Goal: Task Accomplishment & Management: Complete application form

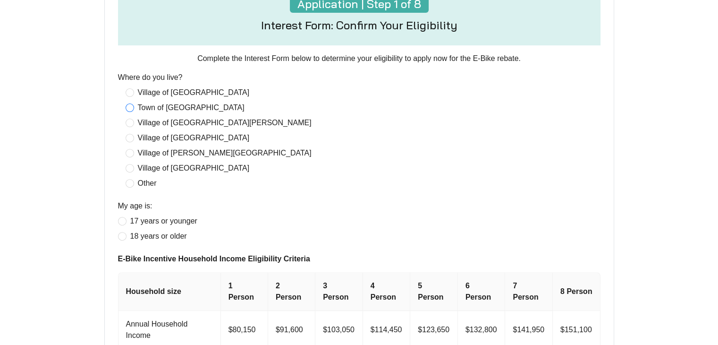
scroll to position [330, 0]
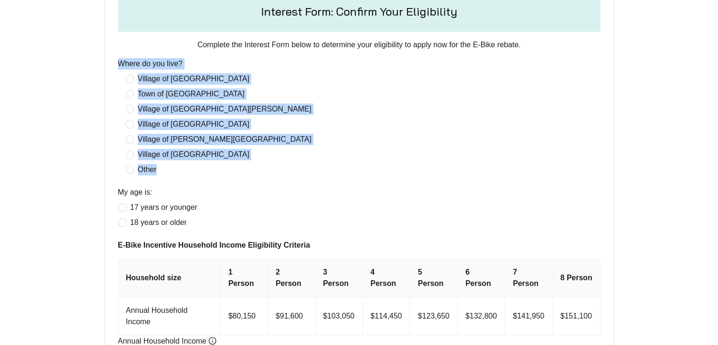
drag, startPoint x: 116, startPoint y: 60, endPoint x: 213, endPoint y: 169, distance: 145.7
click at [213, 169] on form "Application | Step 1 of 8 Interest Form: Confirm Your Eligibility Complete the …" at bounding box center [359, 192] width 494 height 452
copy div "Where do you live? Village of [GEOGRAPHIC_DATA] of [GEOGRAPHIC_DATA] of [GEOGRA…"
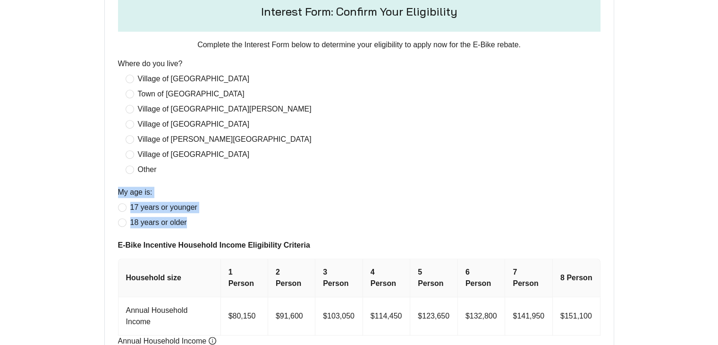
drag, startPoint x: 112, startPoint y: 189, endPoint x: 196, endPoint y: 220, distance: 89.4
click at [196, 220] on form "Application | Step 1 of 8 Interest Form: Confirm Your Eligibility Complete the …" at bounding box center [359, 192] width 494 height 452
copy div "My age is: [DEMOGRAPHIC_DATA] years or younger 18 years or older"
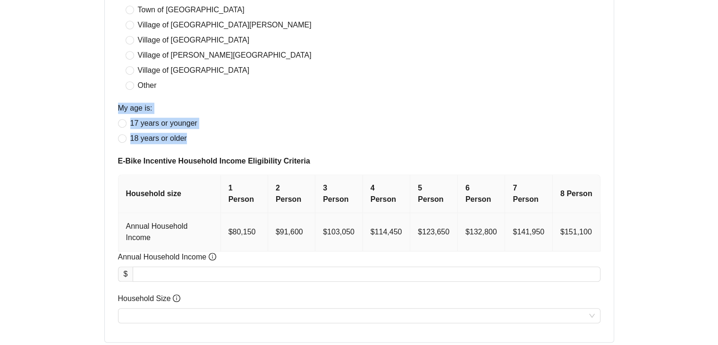
scroll to position [425, 0]
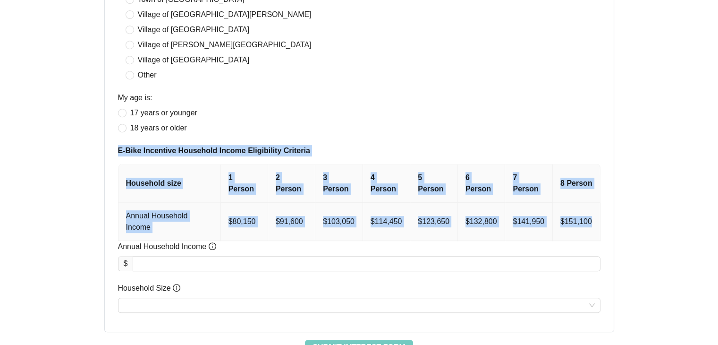
drag, startPoint x: 117, startPoint y: 152, endPoint x: 596, endPoint y: 203, distance: 482.3
click at [596, 203] on form "Application | Step 1 of 8 Interest Form: Confirm Your Eligibility Complete the …" at bounding box center [359, 98] width 494 height 452
copy form "E-Bike Incentive Household Income Eligibility Criteria Household size 1 Person …"
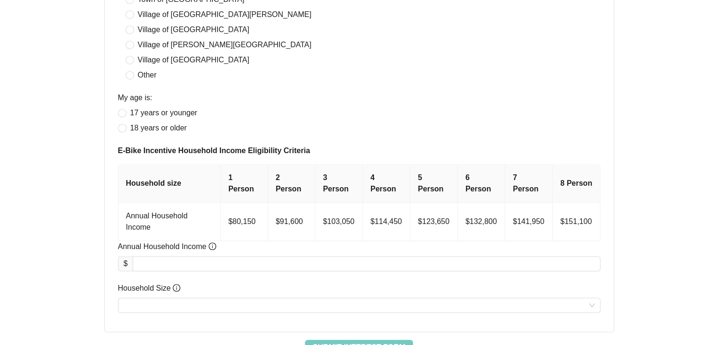
click at [617, 176] on div "Application | Step 1 of 8 Interest Form: Confirm Your Eligibility Complete the …" at bounding box center [359, 109] width 612 height 490
drag, startPoint x: 115, startPoint y: 221, endPoint x: 234, endPoint y: 227, distance: 119.1
click at [234, 227] on form "Application | Step 1 of 8 Interest Form: Confirm Your Eligibility Complete the …" at bounding box center [359, 98] width 494 height 452
copy span "Annual Household Income"
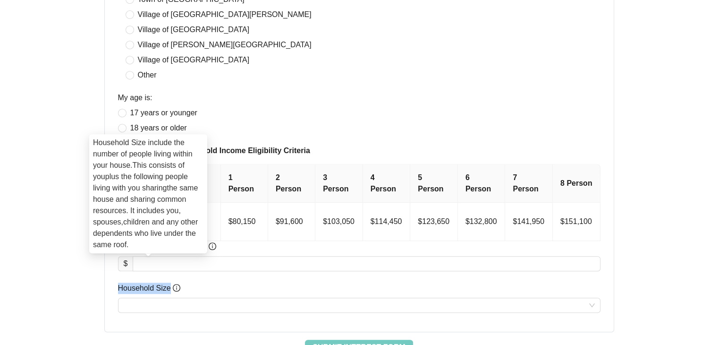
drag, startPoint x: 109, startPoint y: 268, endPoint x: 168, endPoint y: 266, distance: 58.6
click at [168, 266] on div "Application | Step 1 of 8 Interest Form: Confirm Your Eligibility Complete the …" at bounding box center [359, 98] width 510 height 468
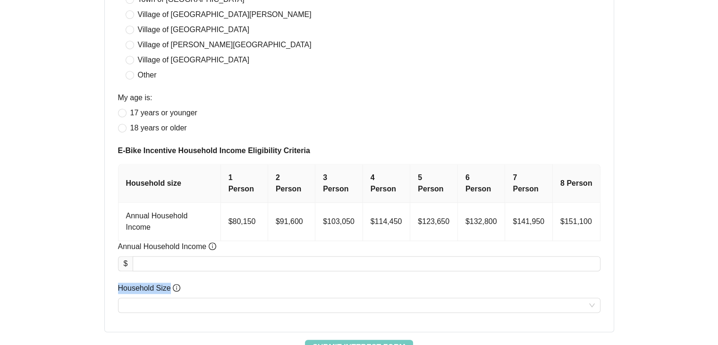
copy span "Household Size"
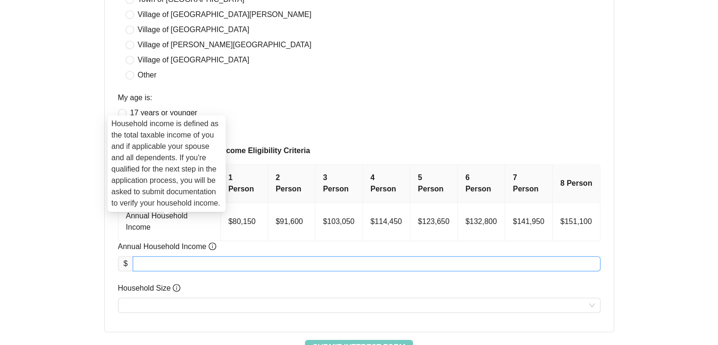
click at [193, 256] on input "Annual Household Income" at bounding box center [366, 263] width 466 height 14
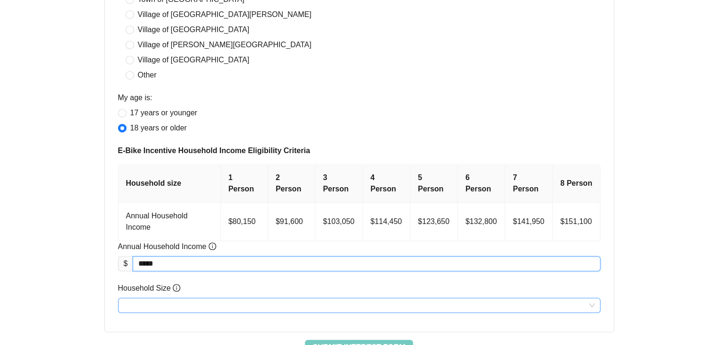
type input "********"
click at [164, 298] on input "Household Size" at bounding box center [359, 305] width 471 height 14
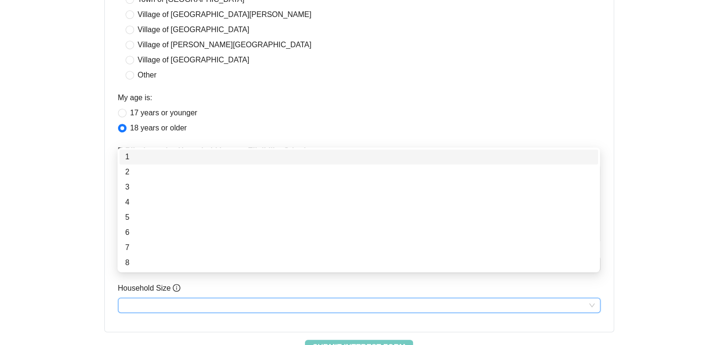
click at [197, 155] on div "1" at bounding box center [358, 156] width 467 height 11
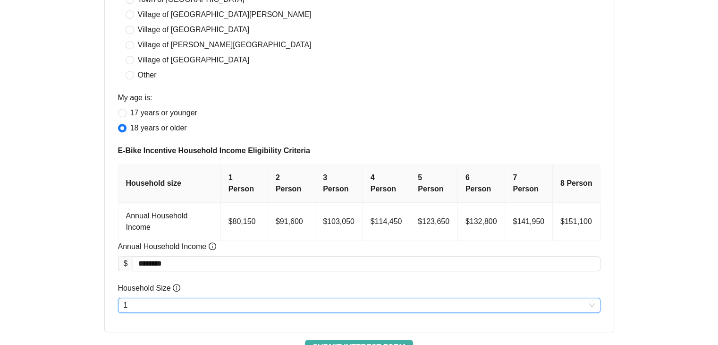
click at [367, 341] on span "Submit Interest Form" at bounding box center [358, 346] width 93 height 11
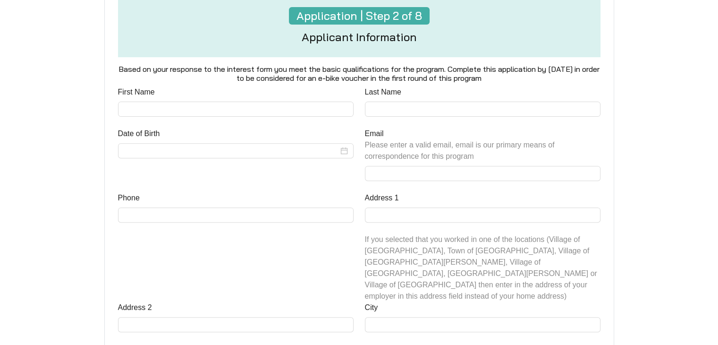
scroll to position [330, 0]
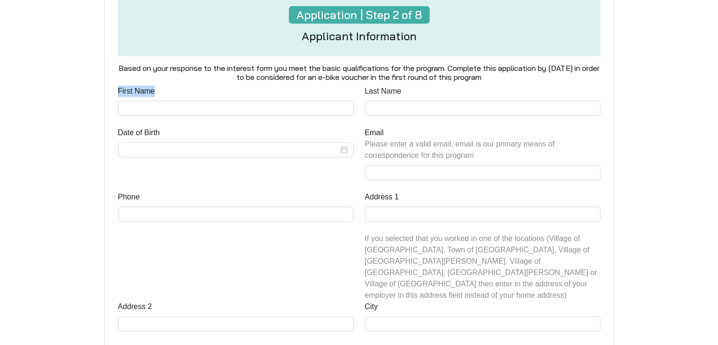
drag, startPoint x: 114, startPoint y: 92, endPoint x: 183, endPoint y: 93, distance: 68.5
click at [183, 93] on div "First Name" at bounding box center [235, 106] width 247 height 42
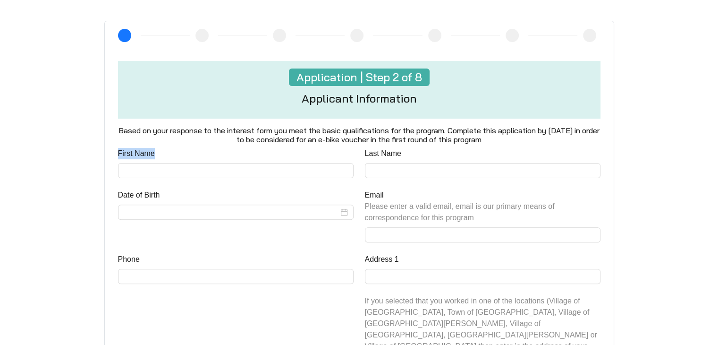
scroll to position [236, 0]
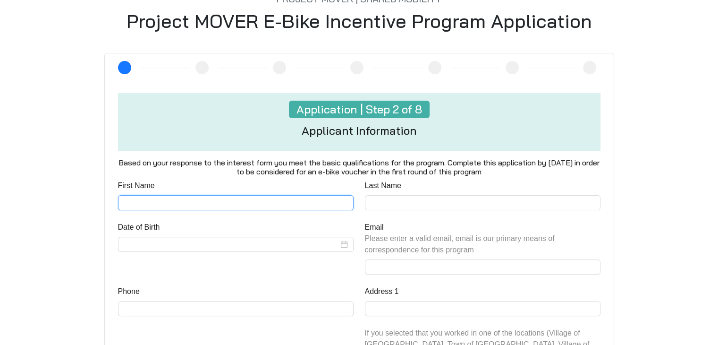
click at [191, 206] on input "First Name" at bounding box center [236, 202] width 236 height 15
type input "******"
click at [429, 201] on input "Last Name" at bounding box center [483, 202] width 236 height 15
type input "******"
click at [198, 240] on input "Date of Birth" at bounding box center [231, 243] width 215 height 11
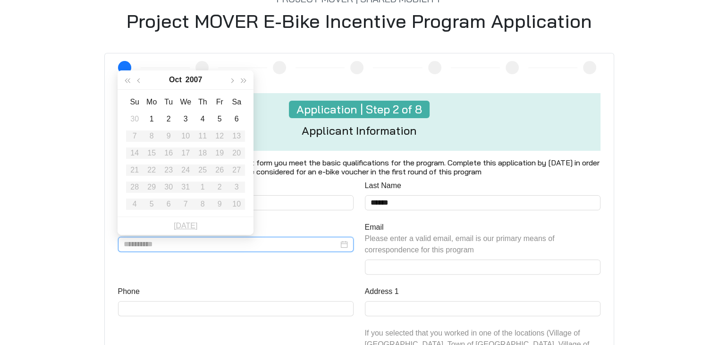
type input "**********"
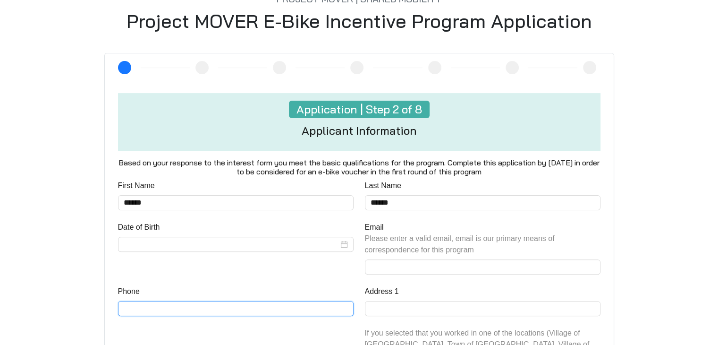
click at [186, 310] on input "Phone" at bounding box center [236, 308] width 236 height 15
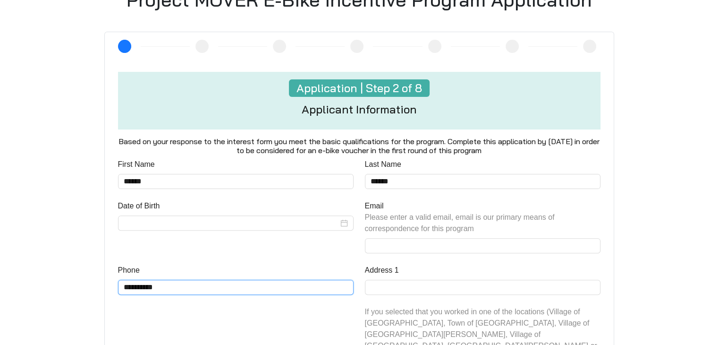
scroll to position [330, 0]
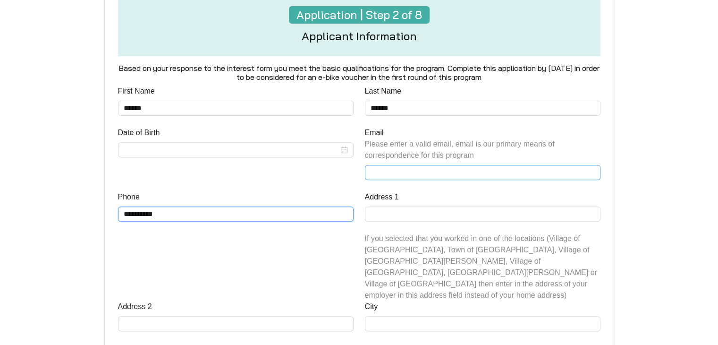
type input "**********"
click at [400, 170] on input "Email Please enter a valid email, email is our primary means of correspondence …" at bounding box center [483, 172] width 236 height 15
type input "**********"
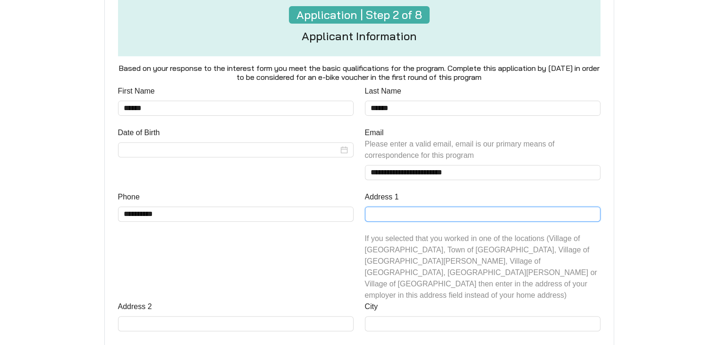
click at [409, 214] on input "Address 1" at bounding box center [483, 213] width 236 height 15
type input "**********"
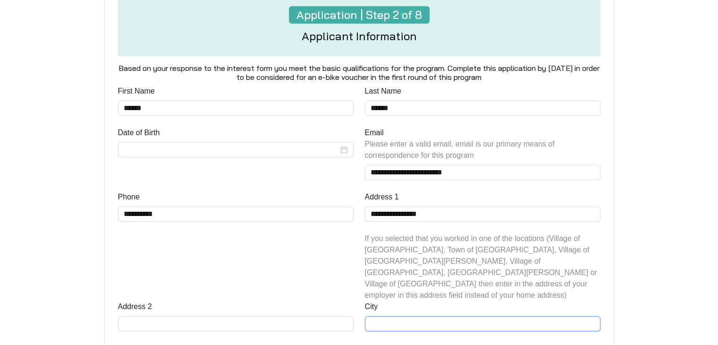
click at [417, 316] on input "City" at bounding box center [483, 323] width 236 height 15
type input "*******"
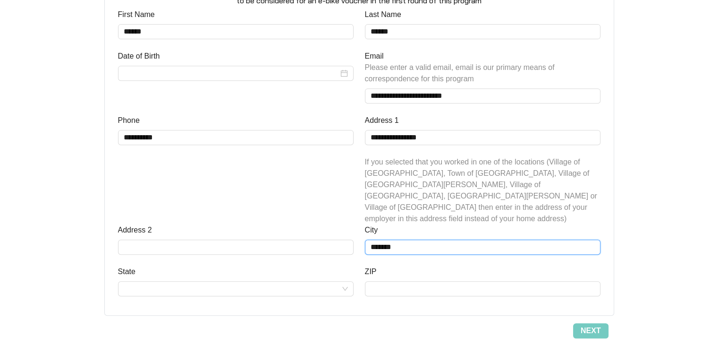
scroll to position [425, 0]
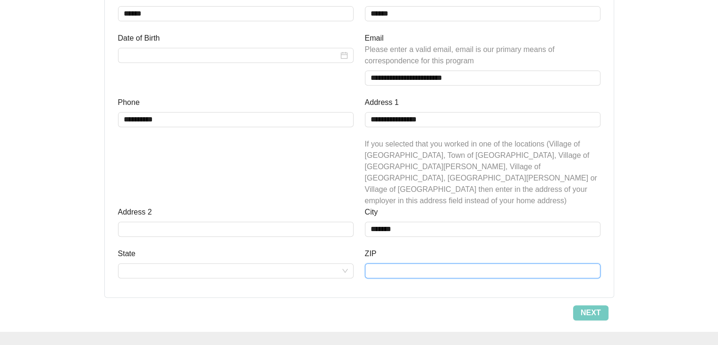
click at [410, 263] on input "ZIP" at bounding box center [483, 270] width 236 height 15
type input "*****"
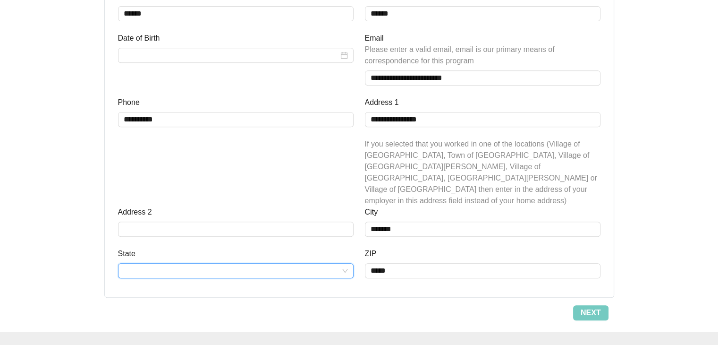
click at [220, 263] on input "State" at bounding box center [236, 270] width 224 height 14
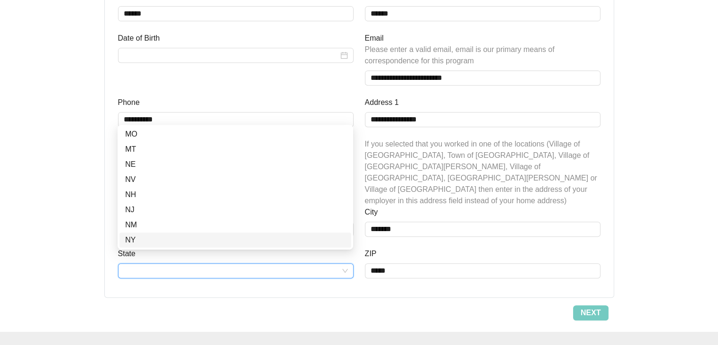
click at [146, 240] on div "NY" at bounding box center [235, 239] width 220 height 11
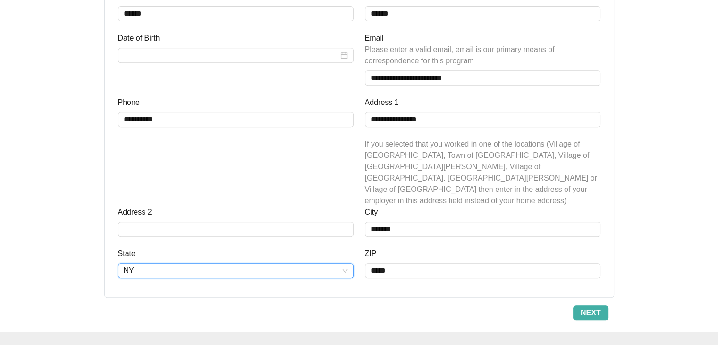
click at [577, 305] on button "Next" at bounding box center [590, 312] width 35 height 15
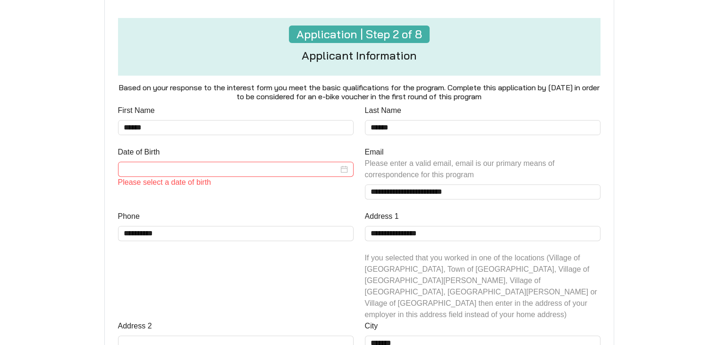
scroll to position [308, 0]
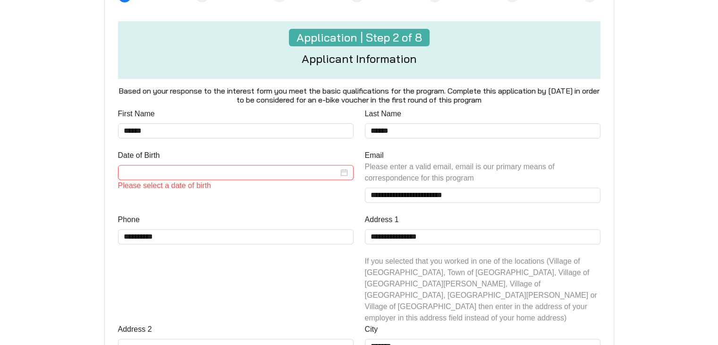
click at [319, 168] on input "Date of Birth" at bounding box center [231, 172] width 215 height 11
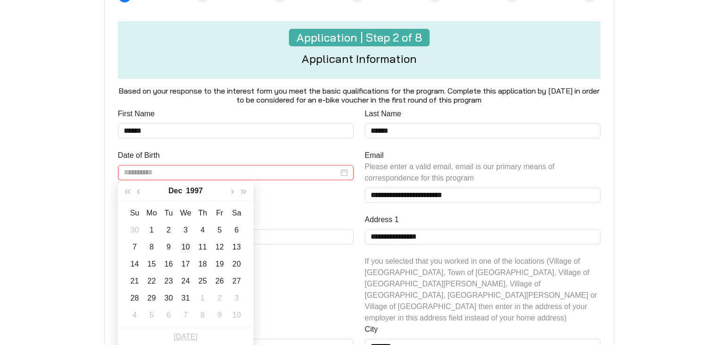
type input "**********"
click at [185, 243] on div "10" at bounding box center [185, 246] width 11 height 11
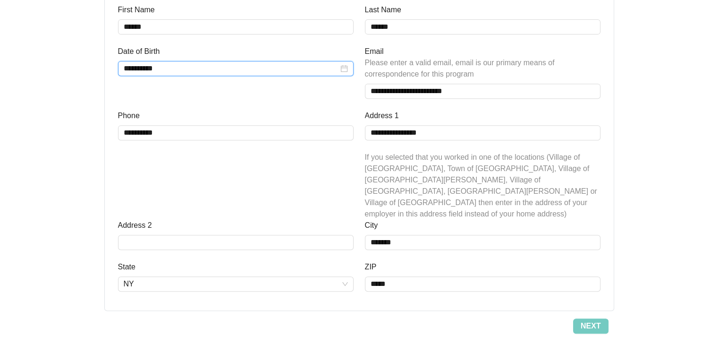
scroll to position [457, 0]
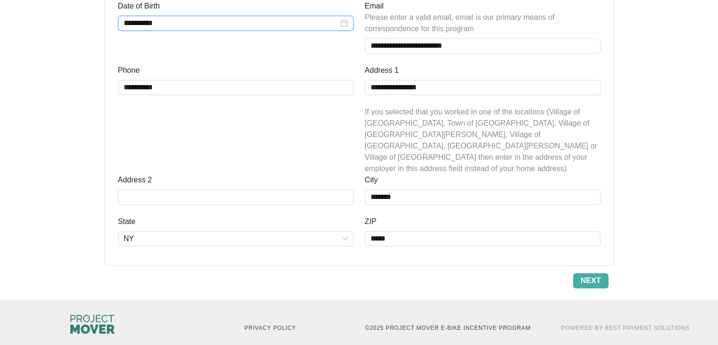
click at [599, 274] on button "Next" at bounding box center [590, 280] width 35 height 15
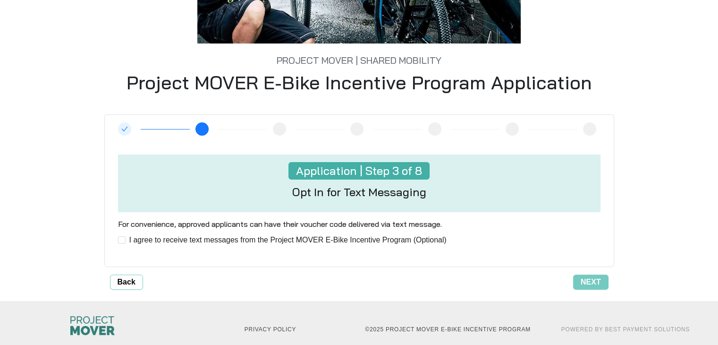
scroll to position [187, 0]
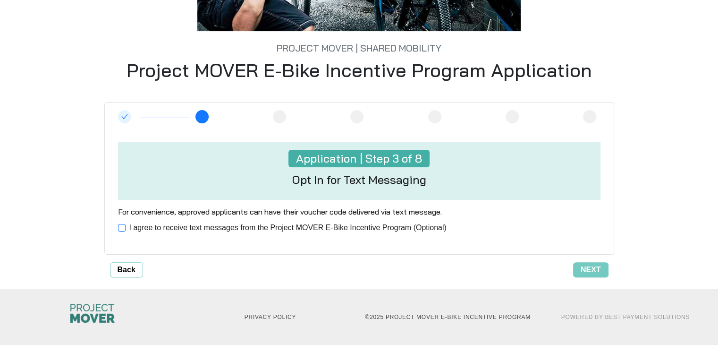
click at [126, 230] on span "I agree to receive text messages from the Project MOVER E-Bike Incentive Progra…" at bounding box center [288, 227] width 325 height 11
click at [603, 270] on button "Next" at bounding box center [590, 269] width 35 height 15
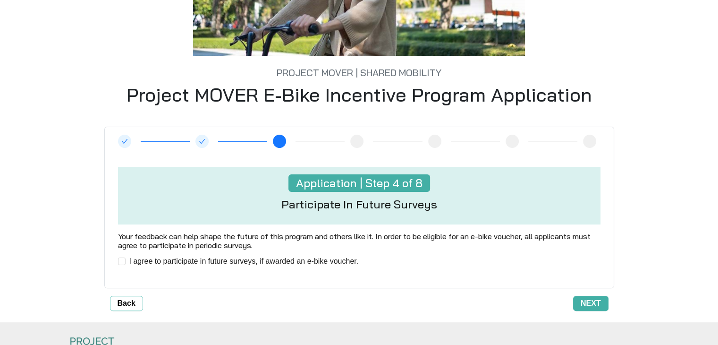
scroll to position [189, 0]
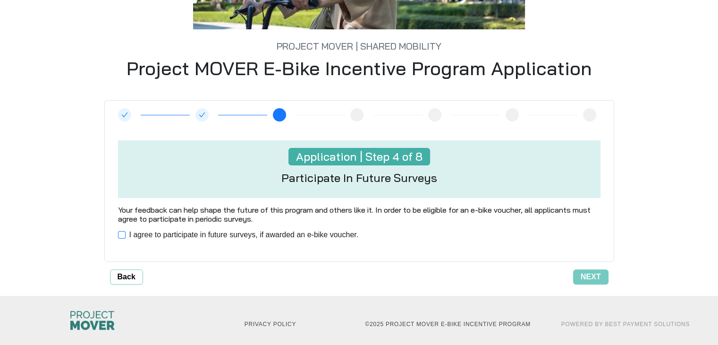
click at [213, 233] on span "I agree to participate in future surveys, if awarded an e-bike voucher." at bounding box center [244, 234] width 237 height 11
click at [593, 278] on span "Next" at bounding box center [591, 276] width 20 height 11
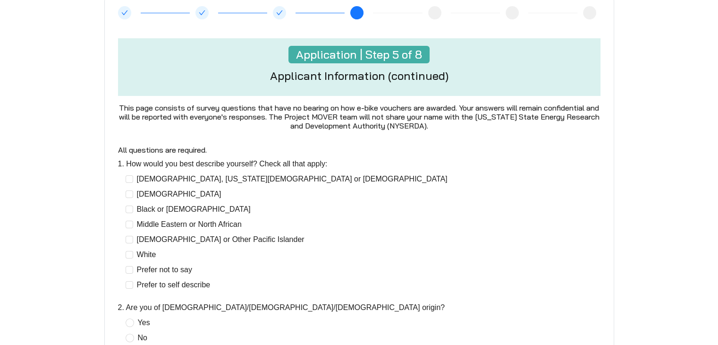
scroll to position [142, 0]
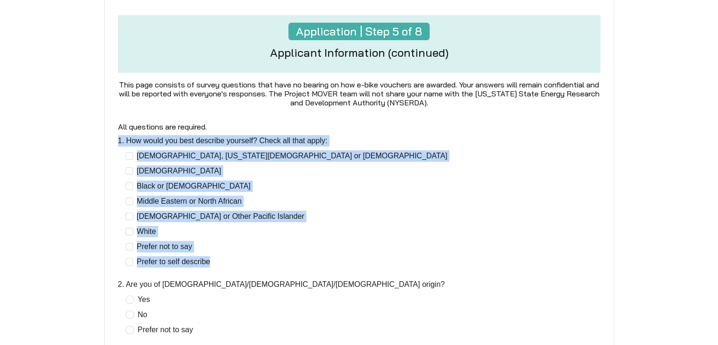
drag, startPoint x: 113, startPoint y: 138, endPoint x: 262, endPoint y: 259, distance: 191.9
click at [262, 259] on div "1. How would you best describe yourself? Check all that apply: [DEMOGRAPHIC_DAT…" at bounding box center [359, 201] width 494 height 132
copy div "1. How would you best describe yourself? Check all that apply: [DEMOGRAPHIC_DAT…"
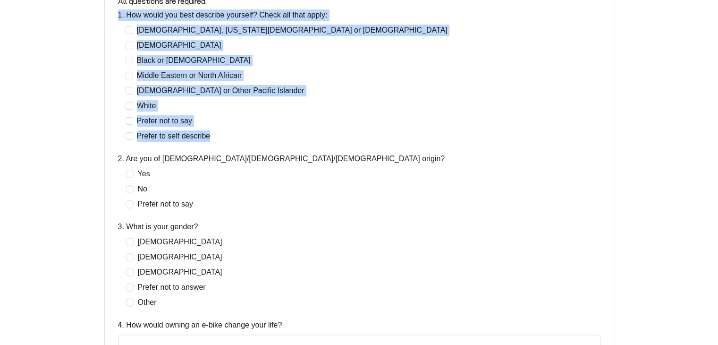
scroll to position [283, 0]
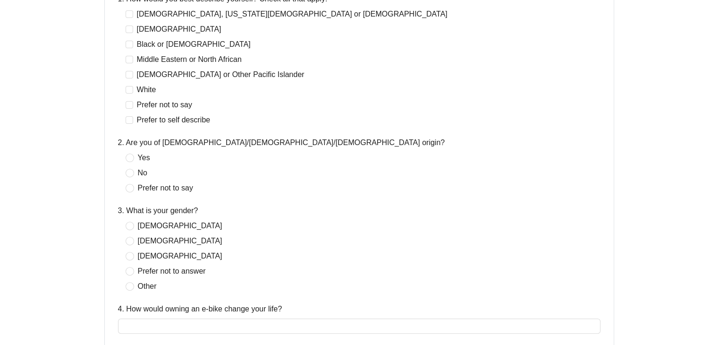
click at [125, 142] on label "2. Are you of [DEMOGRAPHIC_DATA]/[DEMOGRAPHIC_DATA]/[DEMOGRAPHIC_DATA] origin?" at bounding box center [281, 142] width 327 height 11
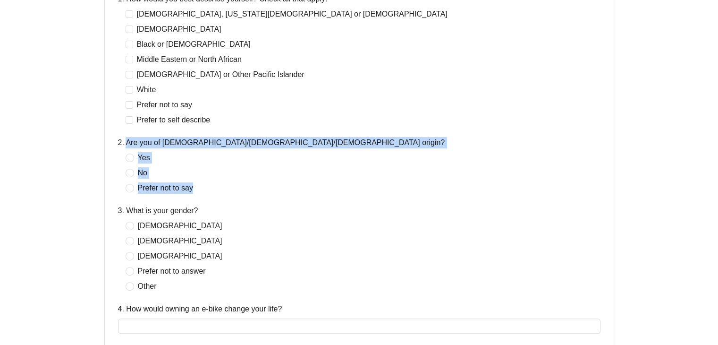
drag, startPoint x: 125, startPoint y: 141, endPoint x: 199, endPoint y: 192, distance: 89.9
click at [199, 192] on div "2. Are you of [DEMOGRAPHIC_DATA]/[DEMOGRAPHIC_DATA]/[DEMOGRAPHIC_DATA] origin? …" at bounding box center [359, 165] width 482 height 57
copy div "Are you of [DEMOGRAPHIC_DATA]/[DEMOGRAPHIC_DATA]/[DEMOGRAPHIC_DATA] origin? Yes…"
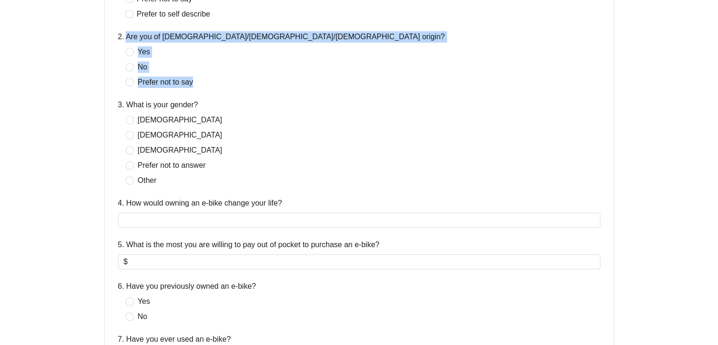
scroll to position [425, 0]
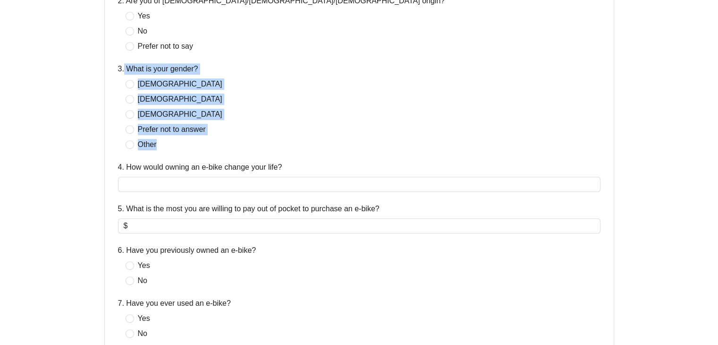
drag, startPoint x: 124, startPoint y: 66, endPoint x: 194, endPoint y: 146, distance: 107.0
click at [194, 146] on div "3. What is your gender? [DEMOGRAPHIC_DATA] [DEMOGRAPHIC_DATA] [DEMOGRAPHIC_DATA…" at bounding box center [359, 106] width 482 height 87
copy div "What is your gender? [DEMOGRAPHIC_DATA] [DEMOGRAPHIC_DATA] [DEMOGRAPHIC_DATA] P…"
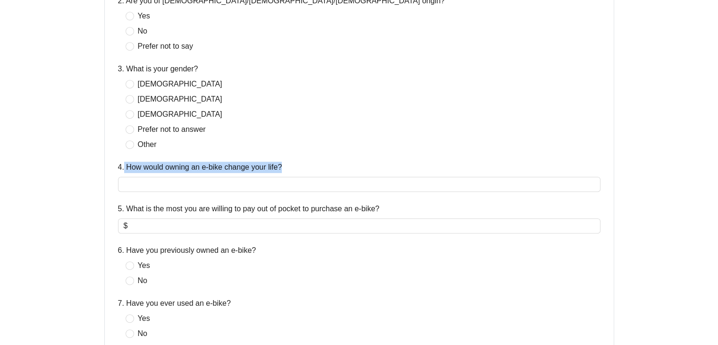
drag, startPoint x: 124, startPoint y: 166, endPoint x: 309, endPoint y: 166, distance: 184.5
click at [309, 166] on div "4. How would owning an e-bike change your life?" at bounding box center [359, 168] width 482 height 15
copy label "How would owning an e-bike change your life?"
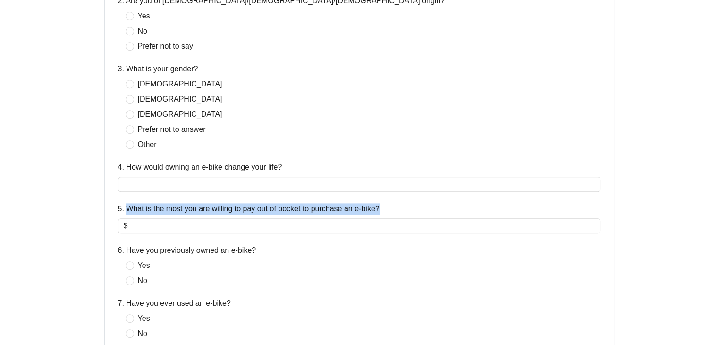
drag, startPoint x: 125, startPoint y: 208, endPoint x: 388, endPoint y: 208, distance: 263.4
click at [388, 208] on div "5. What is the most you are willing to pay out of pocket to purchase an e-bike?" at bounding box center [359, 210] width 482 height 15
copy label "What is the most you are willing to pay out of pocket to purchase an e-bike?"
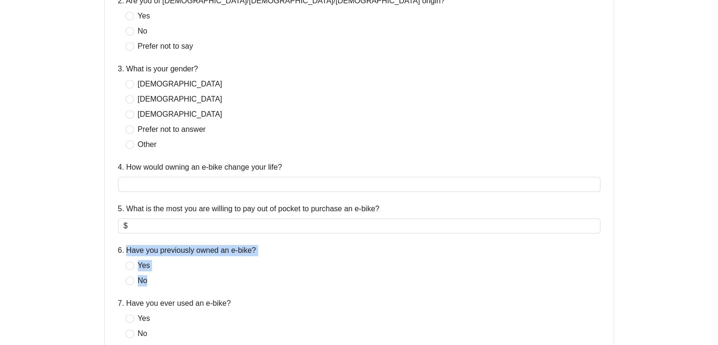
drag, startPoint x: 126, startPoint y: 246, endPoint x: 161, endPoint y: 276, distance: 46.6
click at [161, 276] on div "6. Have you previously owned an e-bike? Yes No" at bounding box center [359, 265] width 482 height 42
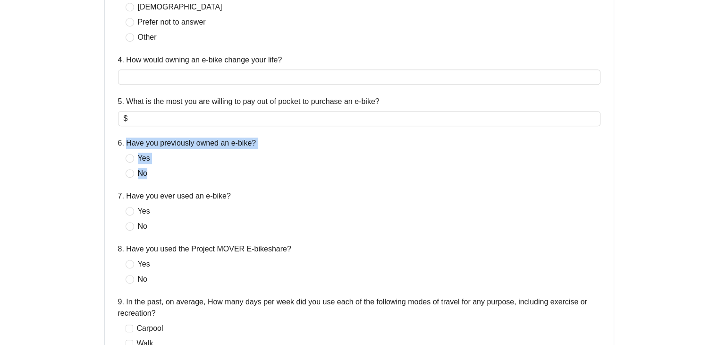
scroll to position [566, 0]
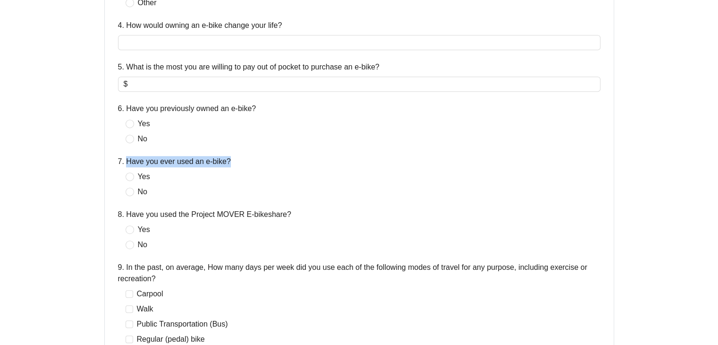
drag, startPoint x: 125, startPoint y: 162, endPoint x: 231, endPoint y: 161, distance: 106.2
click at [231, 161] on div "7. Have you ever used an e-bike?" at bounding box center [359, 163] width 482 height 15
click at [132, 178] on div "Yes No" at bounding box center [359, 184] width 482 height 26
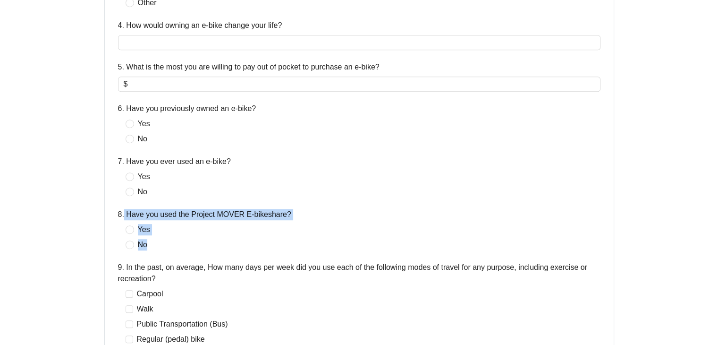
drag, startPoint x: 124, startPoint y: 215, endPoint x: 160, endPoint y: 247, distance: 48.2
click at [160, 247] on div "8. Have you used the Project MOVER E-bikeshare? Yes No" at bounding box center [359, 230] width 482 height 42
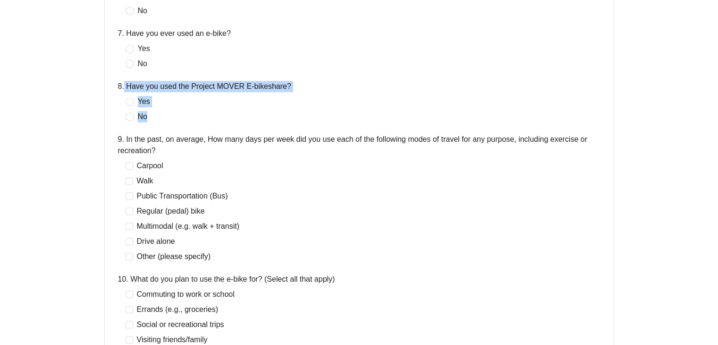
scroll to position [708, 0]
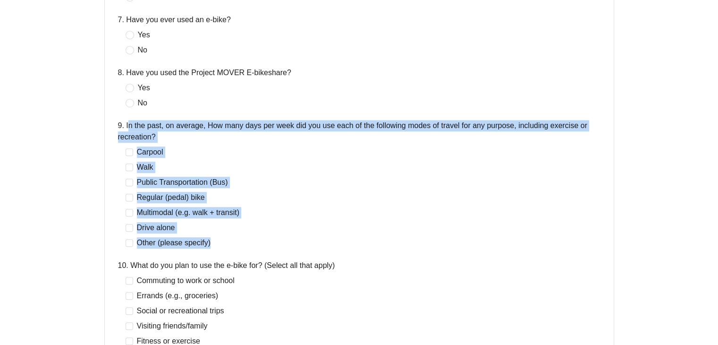
drag, startPoint x: 126, startPoint y: 126, endPoint x: 232, endPoint y: 237, distance: 153.9
click at [232, 237] on div "9. In the past, on average, How many days per week did you use each of the foll…" at bounding box center [359, 184] width 482 height 128
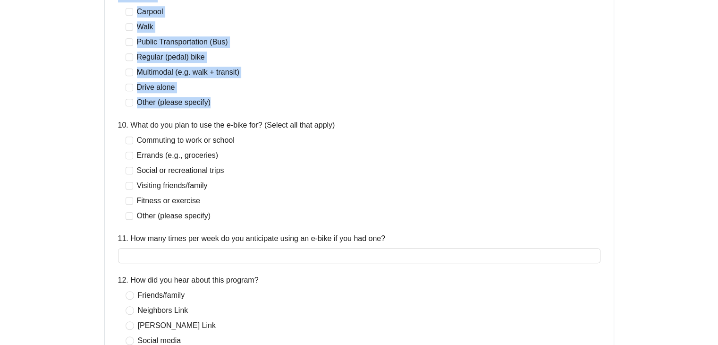
scroll to position [850, 0]
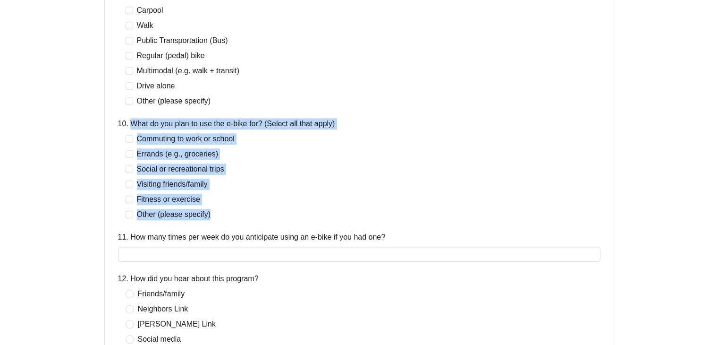
drag, startPoint x: 129, startPoint y: 124, endPoint x: 224, endPoint y: 216, distance: 131.5
click at [224, 216] on div "10. What do you plan to use the e-bike for? (Select all that apply) Commuting t…" at bounding box center [359, 169] width 482 height 102
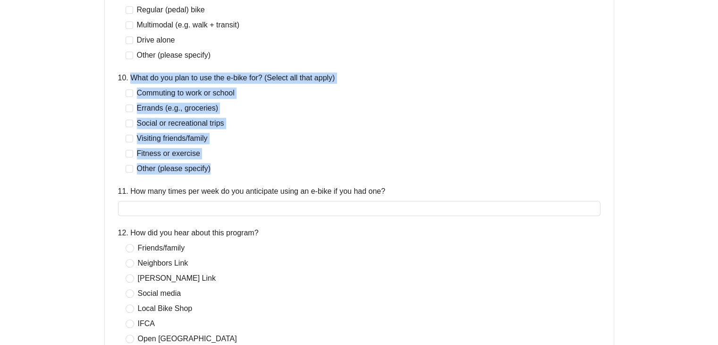
scroll to position [897, 0]
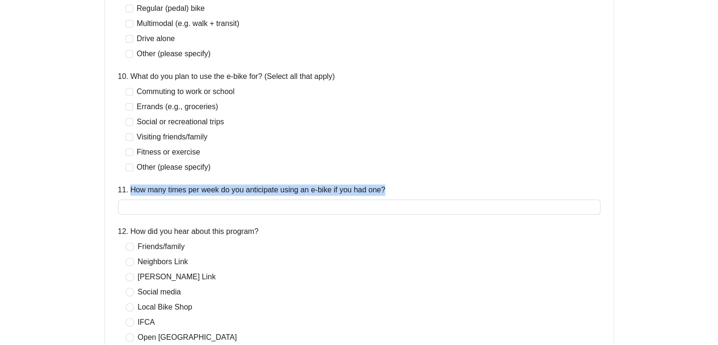
drag, startPoint x: 131, startPoint y: 191, endPoint x: 386, endPoint y: 191, distance: 255.3
click at [386, 191] on div "11. How many times per week do you anticipate using an e-bike if you had one?" at bounding box center [359, 191] width 482 height 15
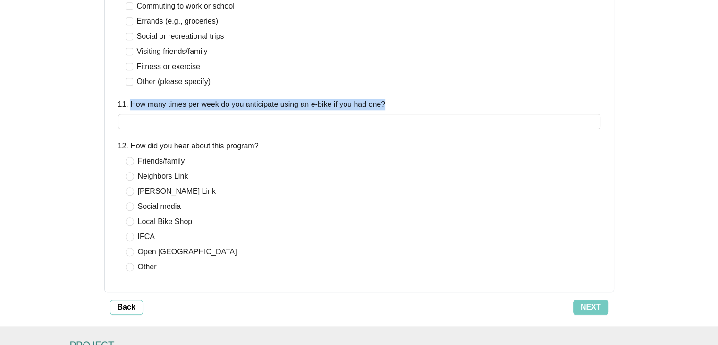
scroll to position [991, 0]
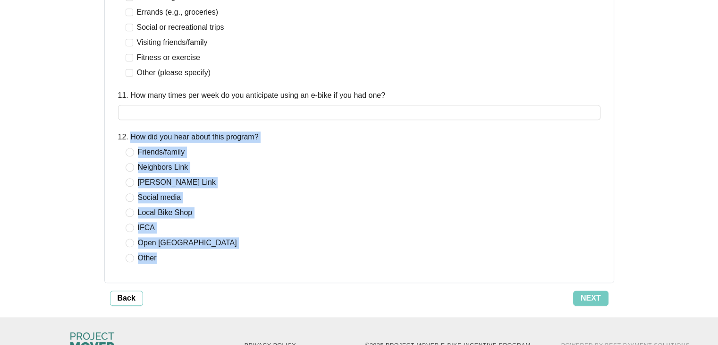
drag, startPoint x: 130, startPoint y: 135, endPoint x: 211, endPoint y: 257, distance: 146.1
click at [211, 257] on div "12. How did you hear about this program? Friends/family Neighbors Link [PERSON_…" at bounding box center [359, 197] width 482 height 132
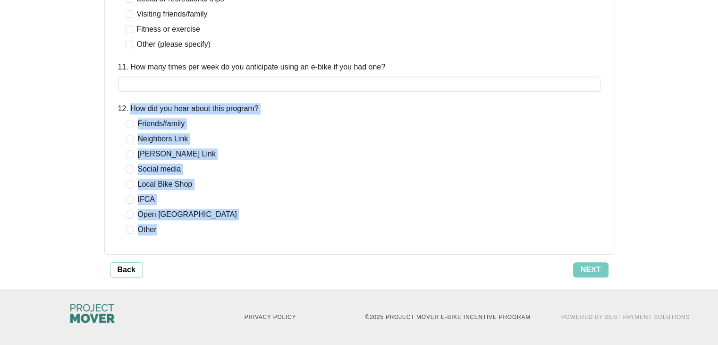
scroll to position [1020, 0]
click at [129, 159] on div "Friends/family Neighbors Link [PERSON_NAME] Link Social media Local Bike Shop I…" at bounding box center [185, 176] width 119 height 117
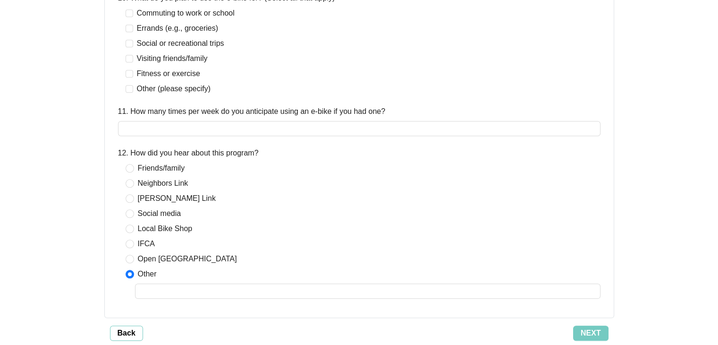
scroll to position [973, 0]
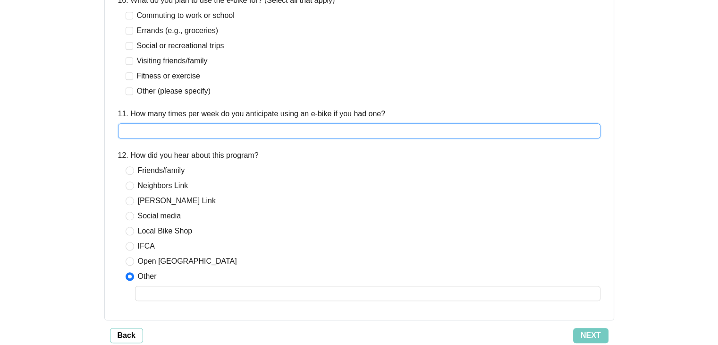
click at [192, 126] on input "11. How many times per week do you anticipate using an e-bike if you had one?" at bounding box center [359, 130] width 482 height 15
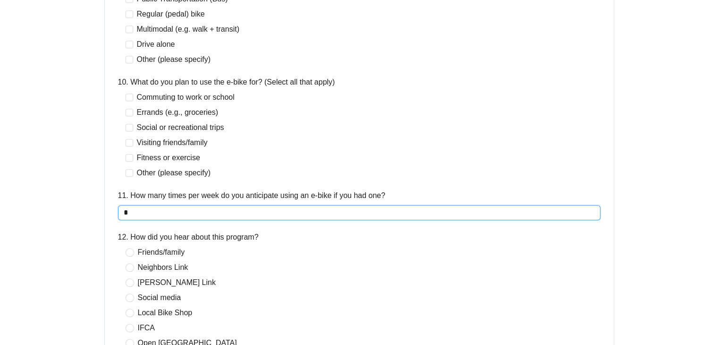
scroll to position [878, 0]
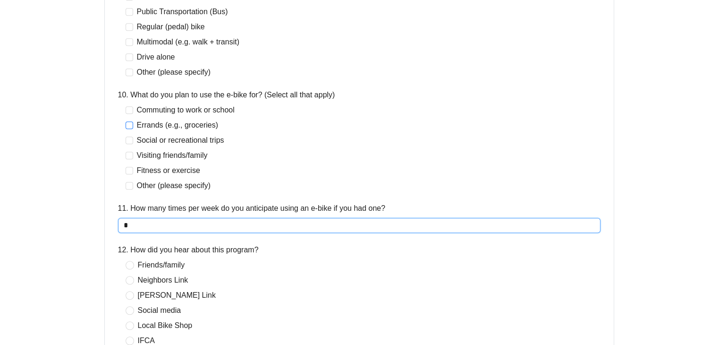
type input "*"
click at [128, 130] on label "Errands (e.g., groceries)" at bounding box center [174, 124] width 97 height 11
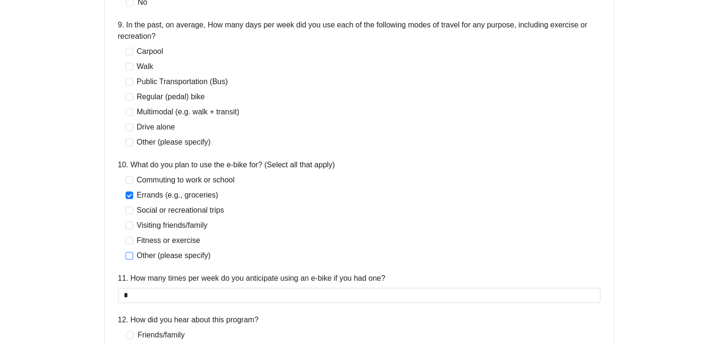
scroll to position [784, 0]
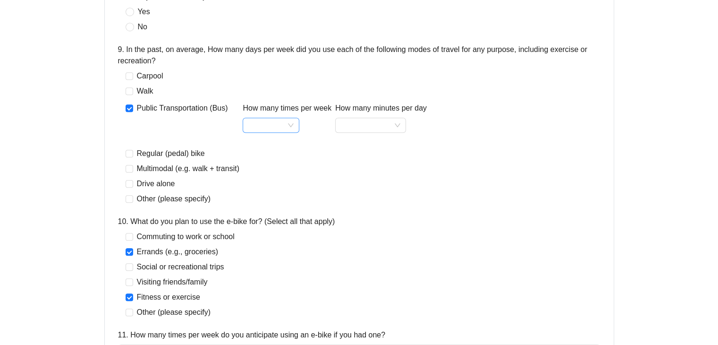
click at [264, 127] on input "How many times per week" at bounding box center [270, 125] width 45 height 14
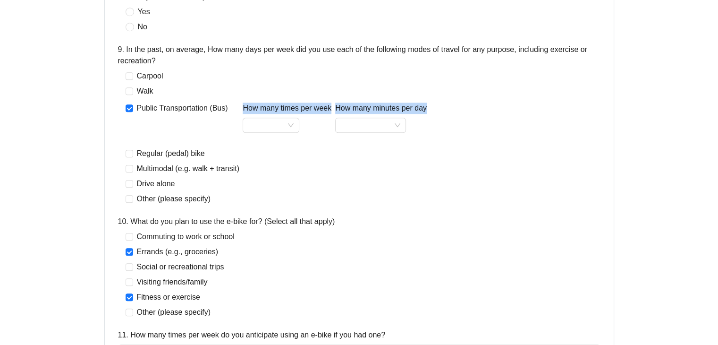
drag, startPoint x: 238, startPoint y: 108, endPoint x: 423, endPoint y: 111, distance: 185.0
click at [423, 111] on div "How many times per week How many minutes per day" at bounding box center [328, 123] width 195 height 42
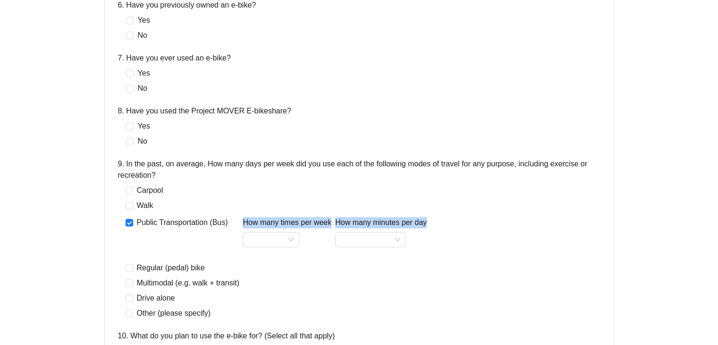
scroll to position [642, 0]
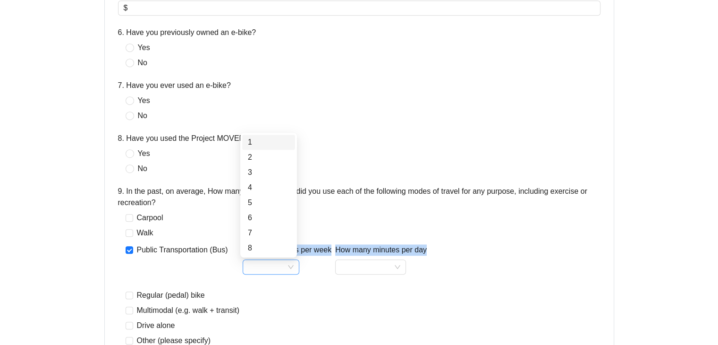
click at [293, 271] on div at bounding box center [271, 266] width 57 height 15
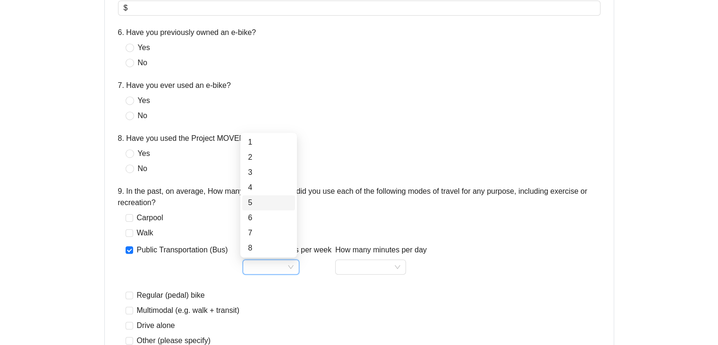
click at [264, 206] on div "5" at bounding box center [269, 202] width 42 height 11
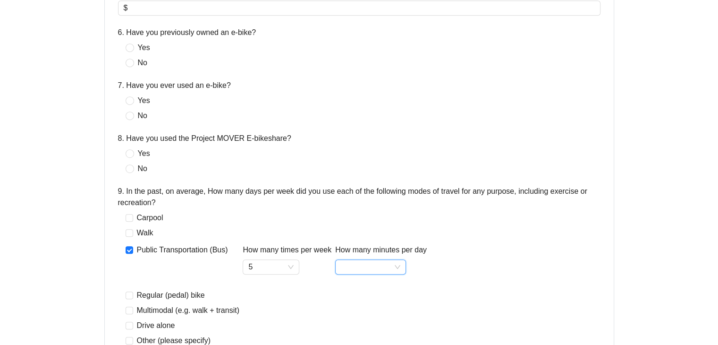
click at [361, 269] on input "How many minutes per day" at bounding box center [370, 267] width 59 height 14
click at [360, 333] on div "60+" at bounding box center [368, 330] width 56 height 11
click at [136, 172] on span "No" at bounding box center [142, 168] width 17 height 11
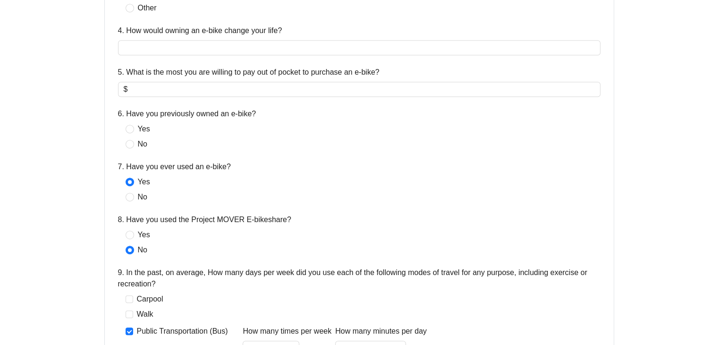
scroll to position [548, 0]
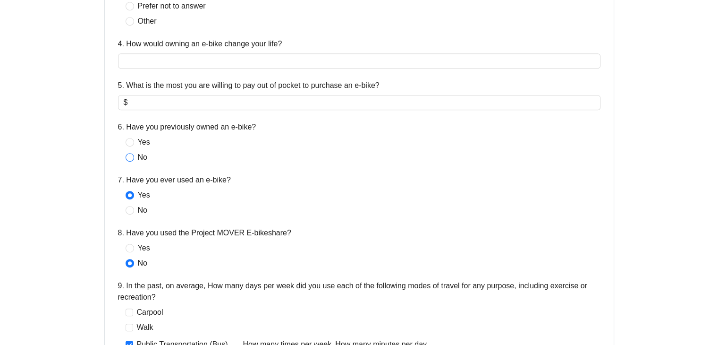
click at [143, 159] on span "No" at bounding box center [142, 157] width 17 height 11
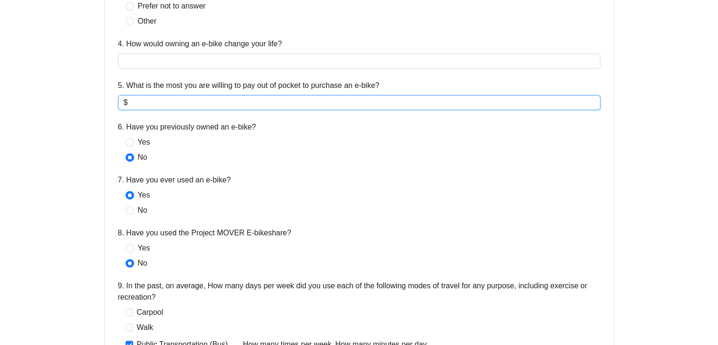
click at [184, 102] on input "5. What is the most you are willing to pay out of pocket to purchase an e-bike?" at bounding box center [361, 102] width 465 height 11
type input "***"
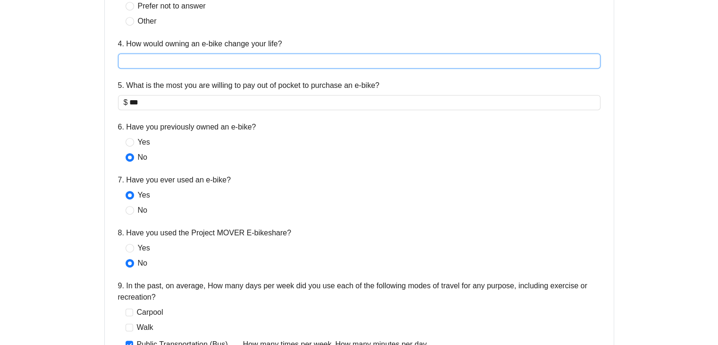
click at [176, 63] on input "4. How would owning an e-bike change your life?" at bounding box center [359, 60] width 482 height 15
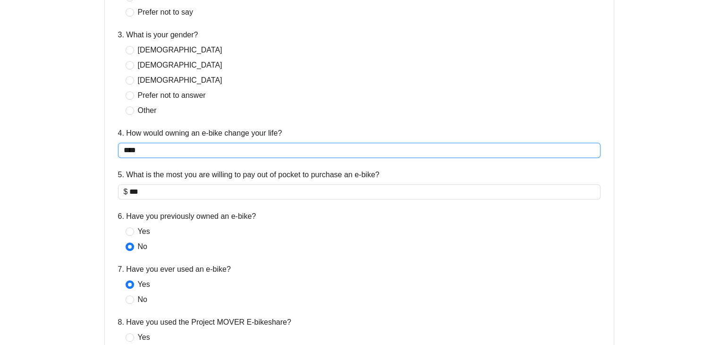
scroll to position [454, 0]
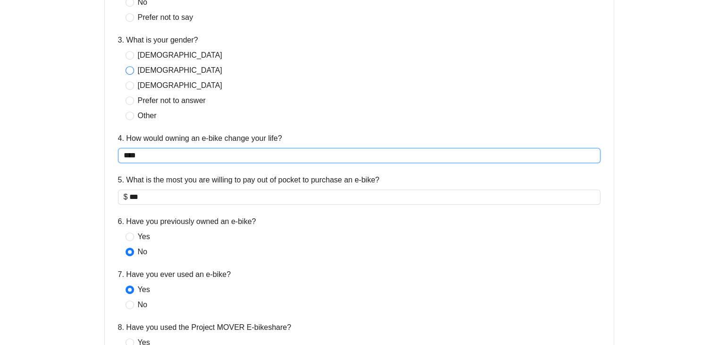
type input "****"
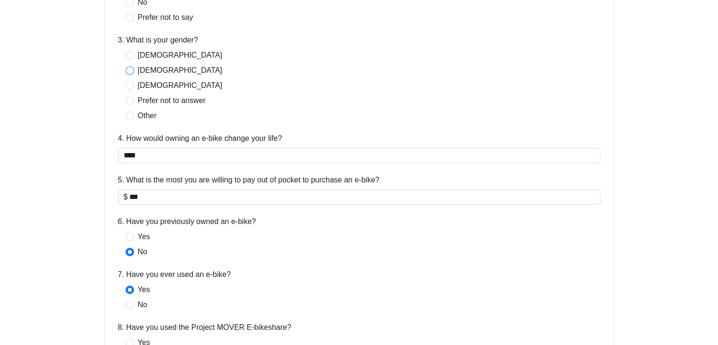
click at [140, 68] on span "[DEMOGRAPHIC_DATA]" at bounding box center [180, 70] width 92 height 11
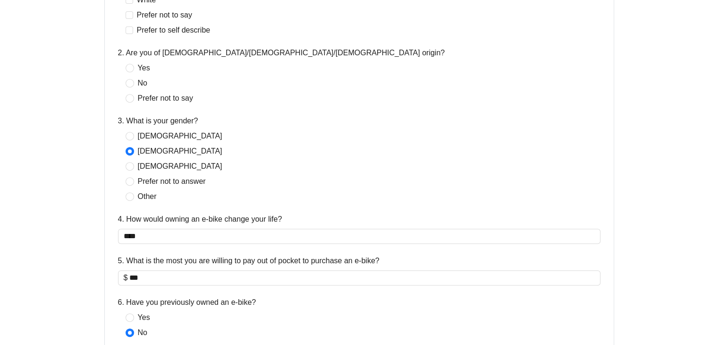
scroll to position [359, 0]
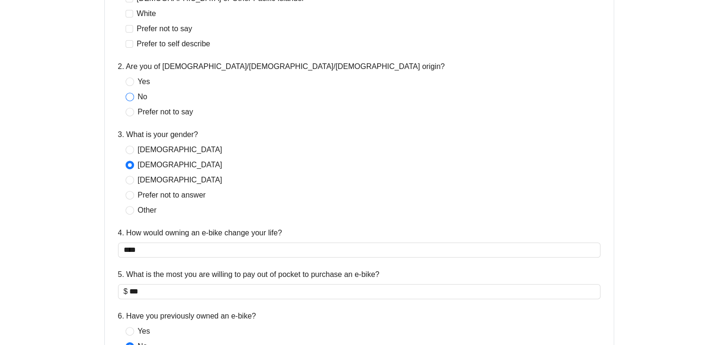
click at [143, 101] on span "No" at bounding box center [142, 96] width 17 height 11
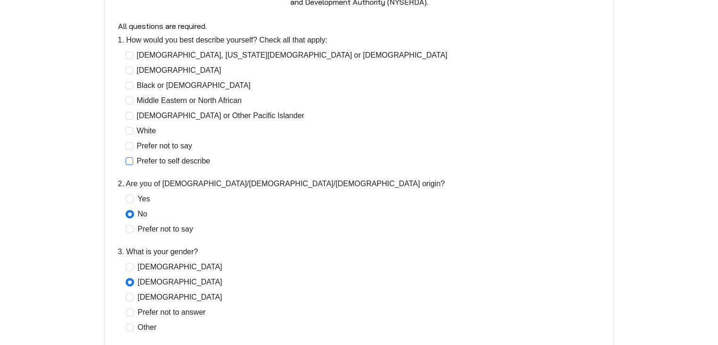
scroll to position [218, 0]
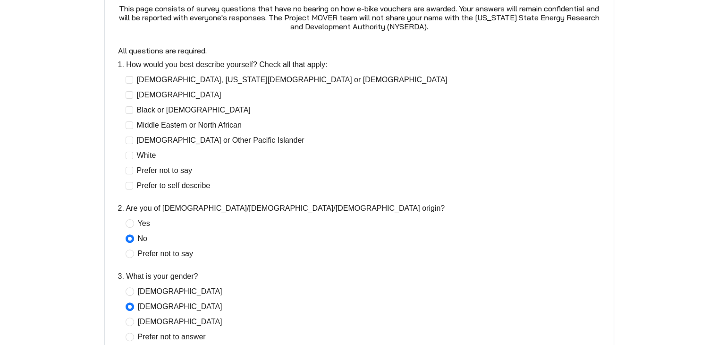
click at [149, 102] on div "[DEMOGRAPHIC_DATA], [US_STATE][DEMOGRAPHIC_DATA] or [DEMOGRAPHIC_DATA] Black or…" at bounding box center [289, 132] width 326 height 117
click at [148, 96] on span "[DEMOGRAPHIC_DATA]" at bounding box center [179, 94] width 92 height 11
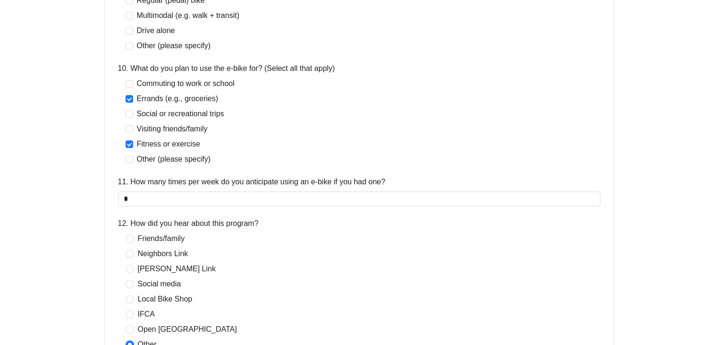
scroll to position [1071, 0]
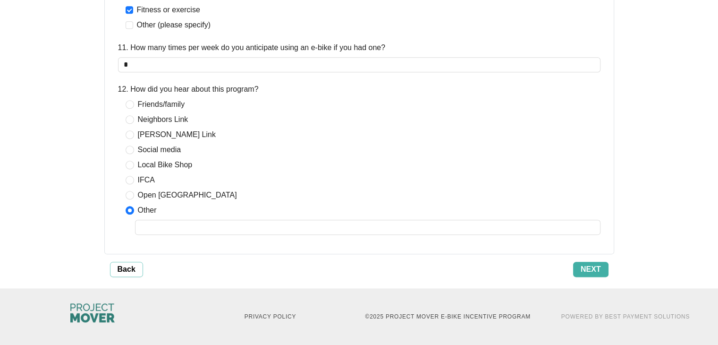
click at [595, 269] on span "Next" at bounding box center [591, 268] width 20 height 11
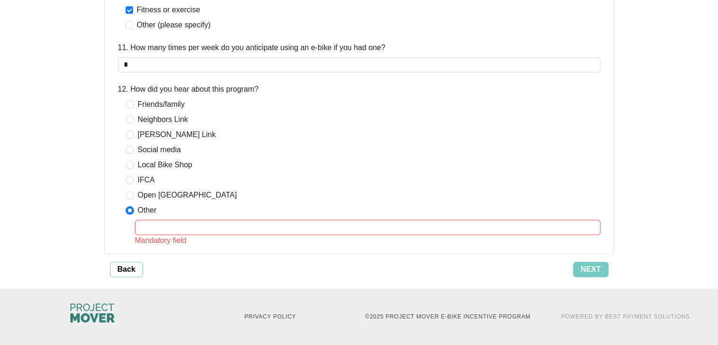
click at [170, 226] on input "text" at bounding box center [367, 226] width 465 height 15
click at [152, 197] on span "Open [GEOGRAPHIC_DATA]" at bounding box center [187, 194] width 107 height 11
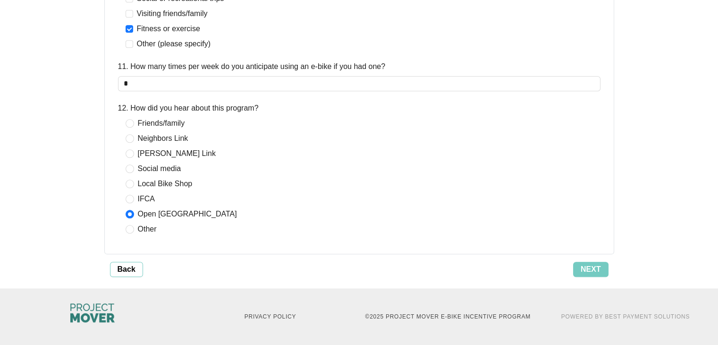
scroll to position [1052, 0]
click at [159, 133] on span "Neighbors Link" at bounding box center [163, 138] width 58 height 11
click at [599, 268] on span "Next" at bounding box center [591, 268] width 20 height 11
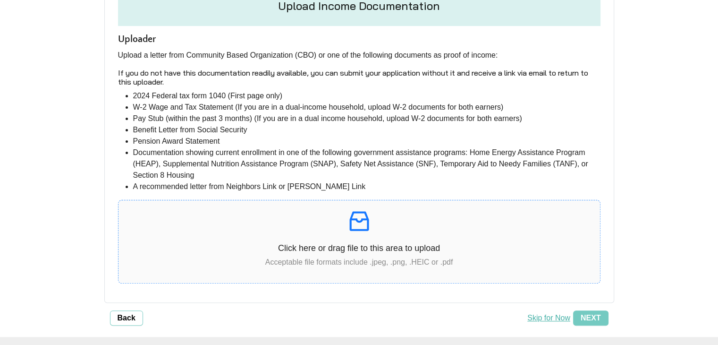
scroll to position [189, 0]
click at [550, 321] on button "Skip for Now" at bounding box center [548, 317] width 49 height 15
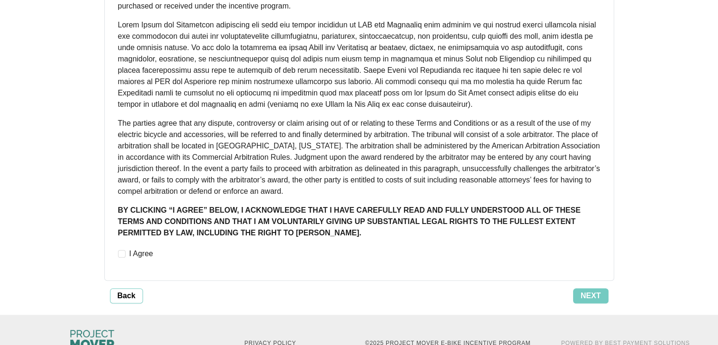
scroll to position [734, 0]
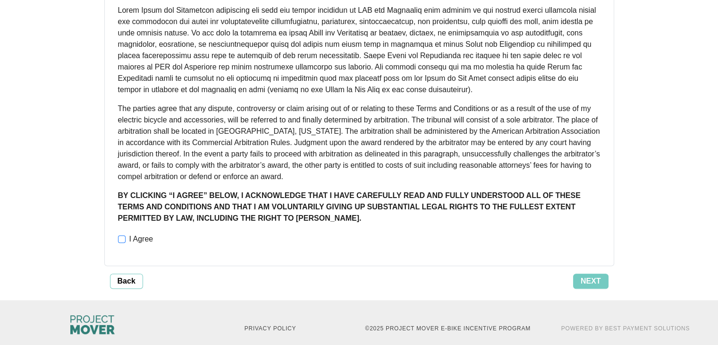
click at [126, 233] on span "I Agree" at bounding box center [142, 238] width 32 height 11
click at [601, 274] on button "Next" at bounding box center [590, 280] width 35 height 15
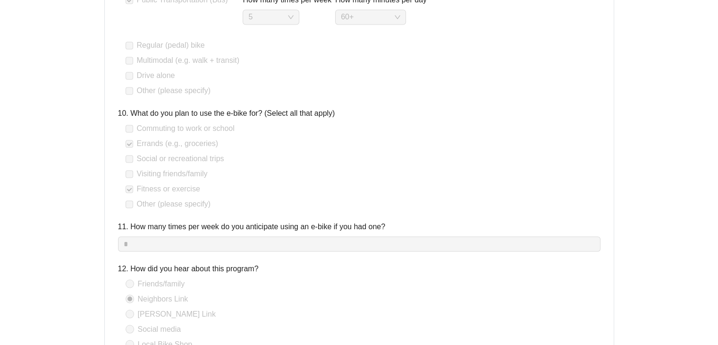
scroll to position [1794, 0]
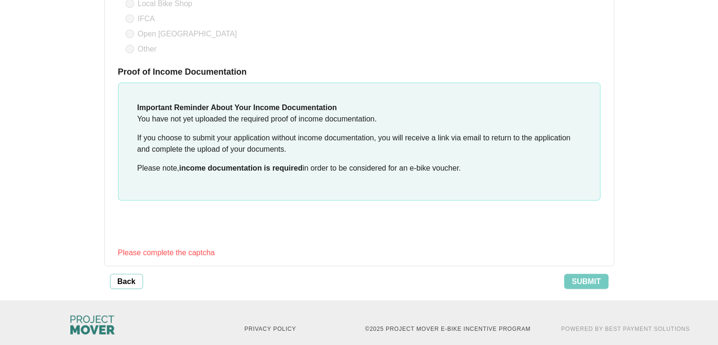
scroll to position [1898, 0]
